Goal: Navigation & Orientation: Find specific page/section

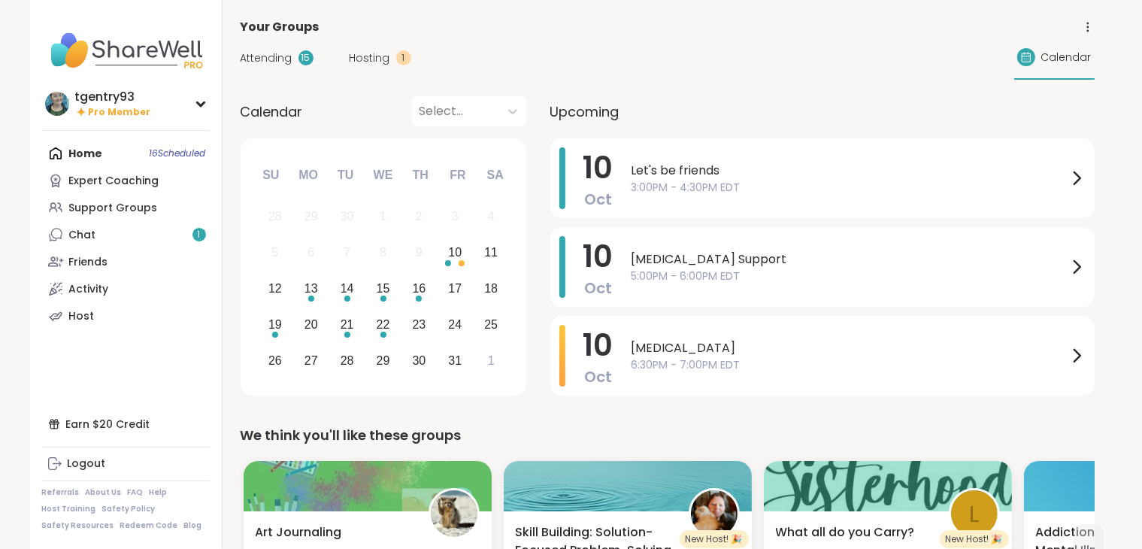
click at [165, 244] on link "Chat 1" at bounding box center [126, 234] width 168 height 27
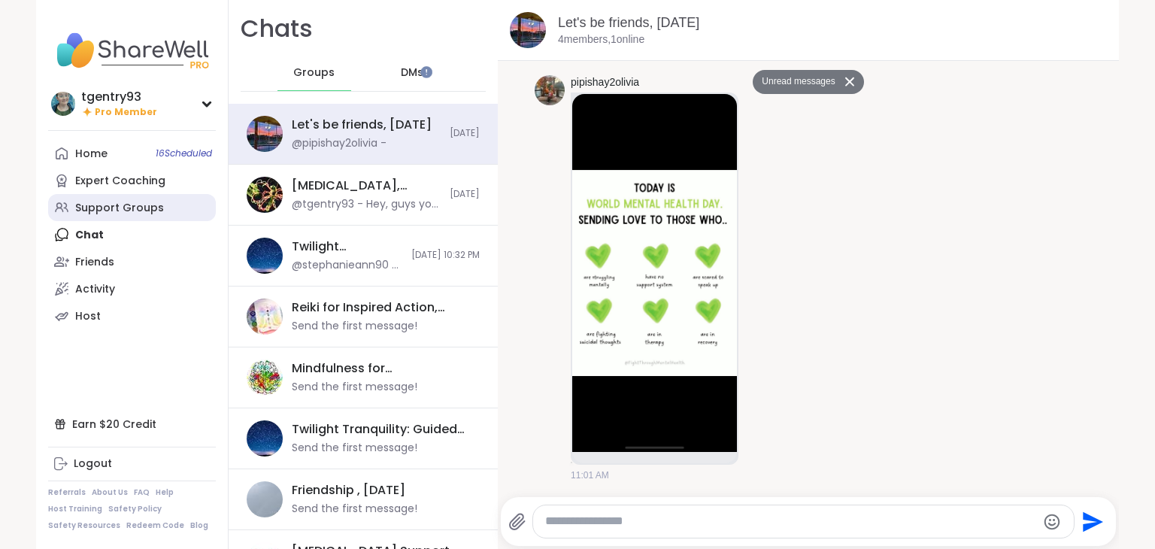
click at [162, 205] on link "Support Groups" at bounding box center [132, 207] width 168 height 27
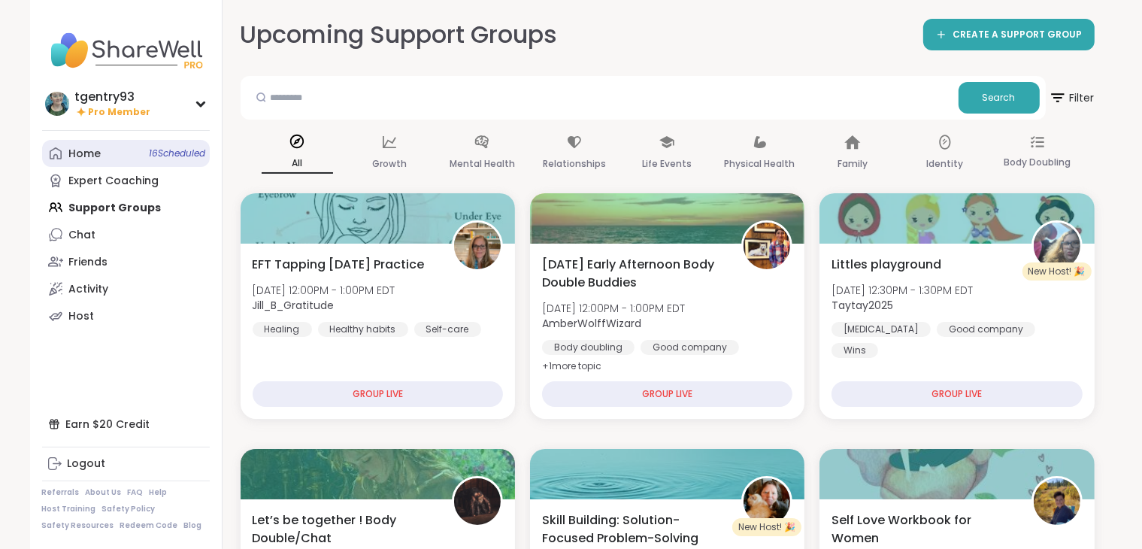
click at [163, 159] on span "16 Scheduled" at bounding box center [178, 153] width 56 height 12
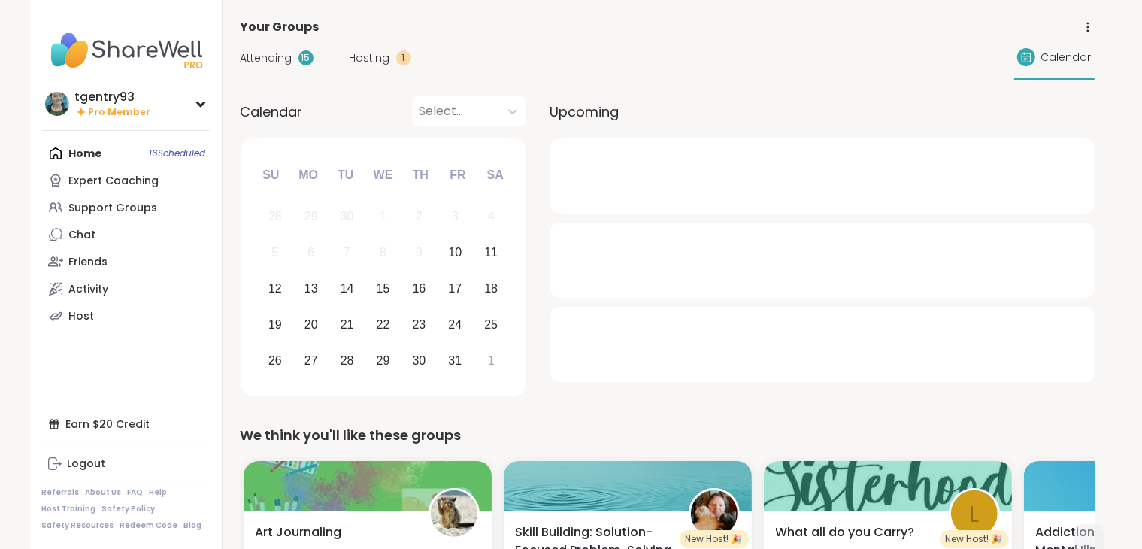
click at [364, 60] on span "Hosting" at bounding box center [370, 58] width 41 height 16
